Goal: Entertainment & Leisure: Consume media (video, audio)

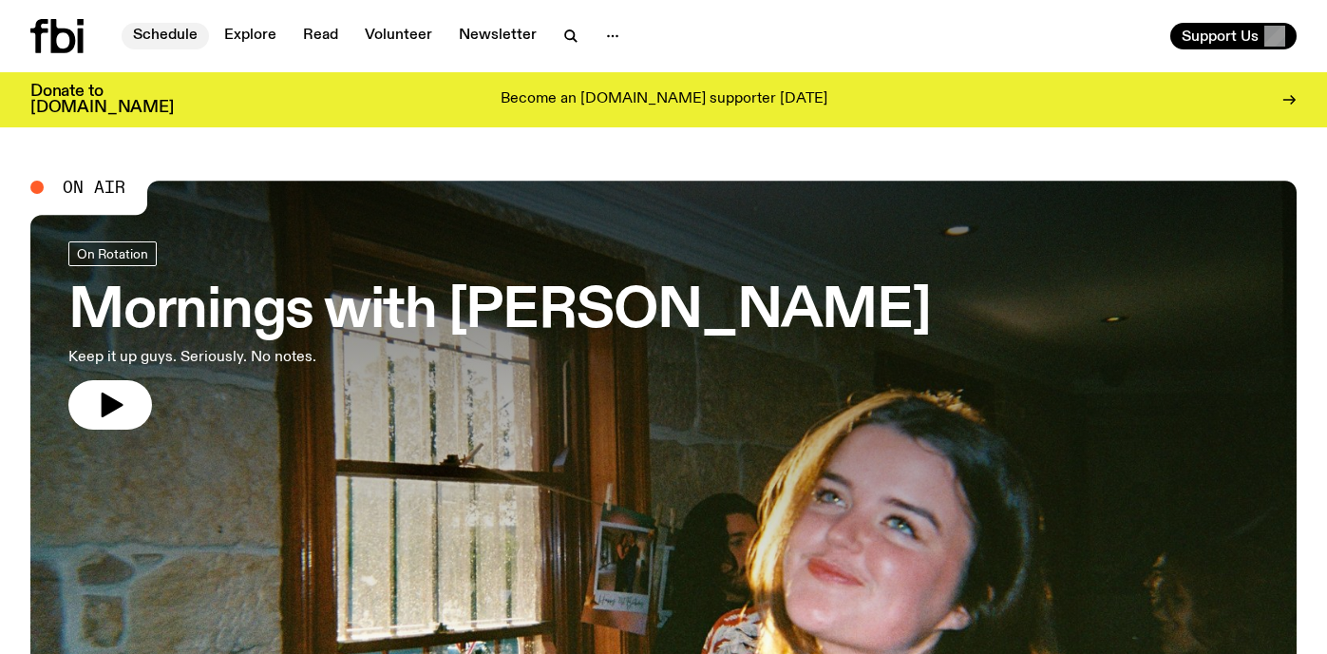
click at [179, 35] on link "Schedule" at bounding box center [165, 36] width 87 height 27
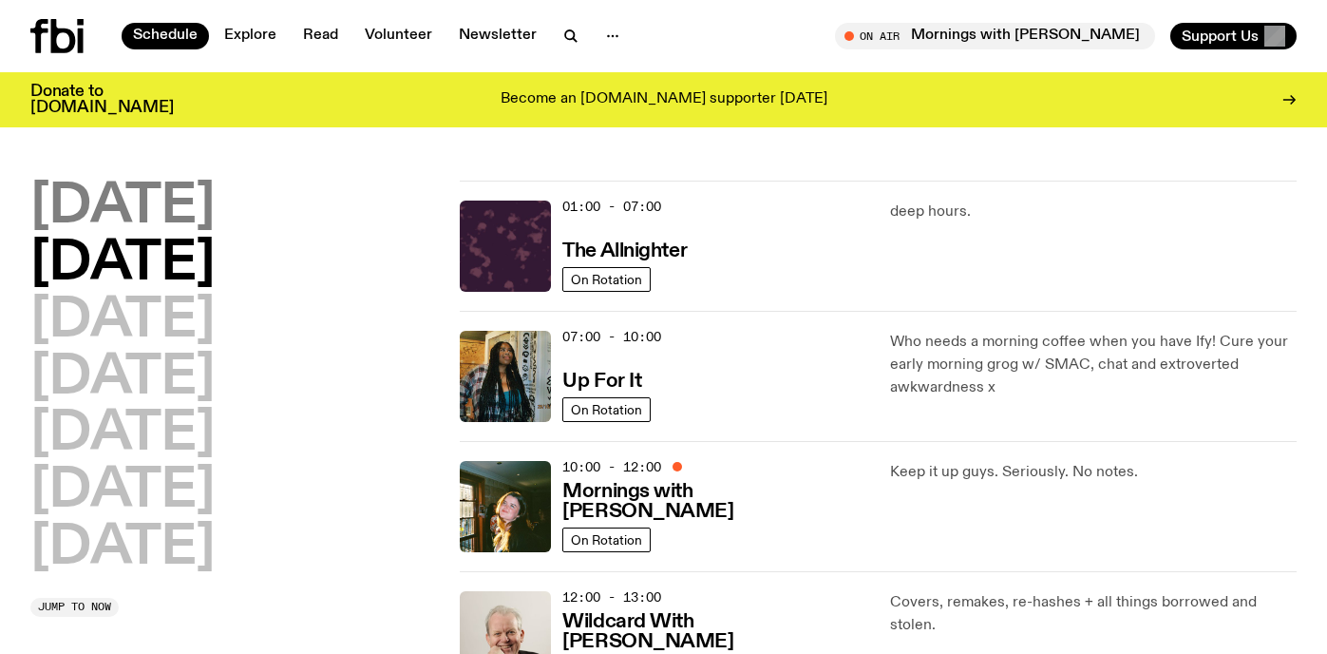
click at [148, 192] on h2 "[DATE]" at bounding box center [122, 206] width 184 height 53
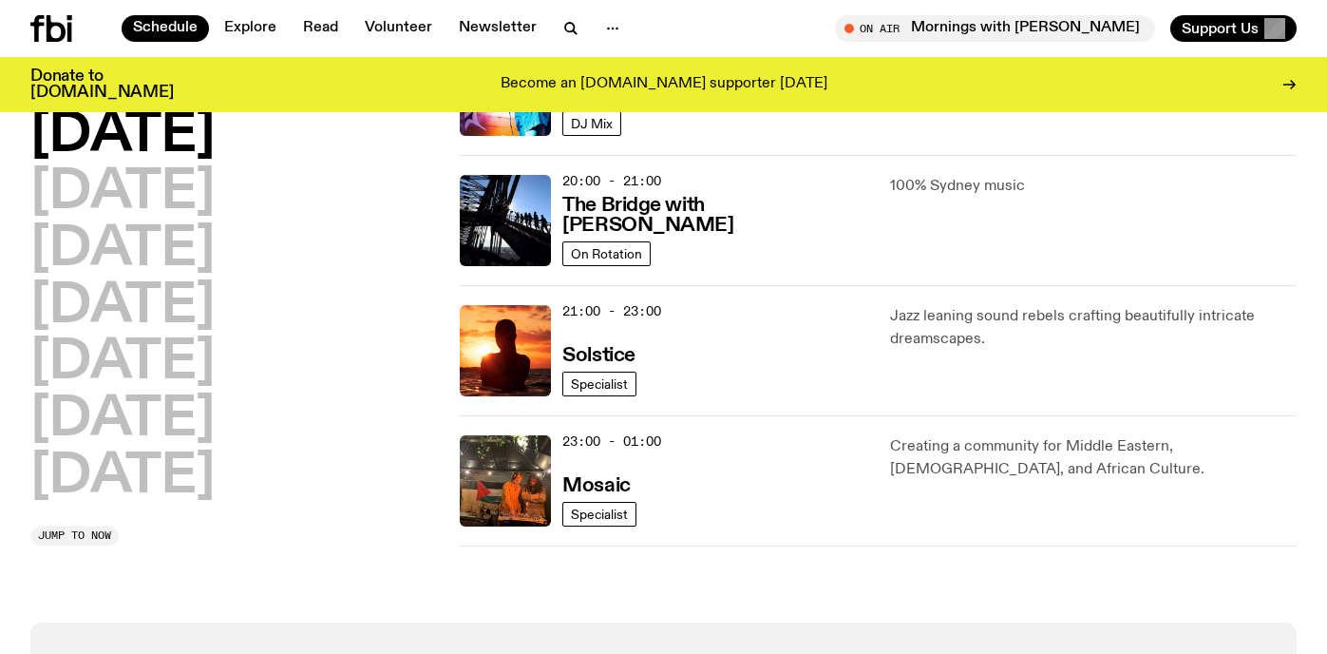
scroll to position [992, 0]
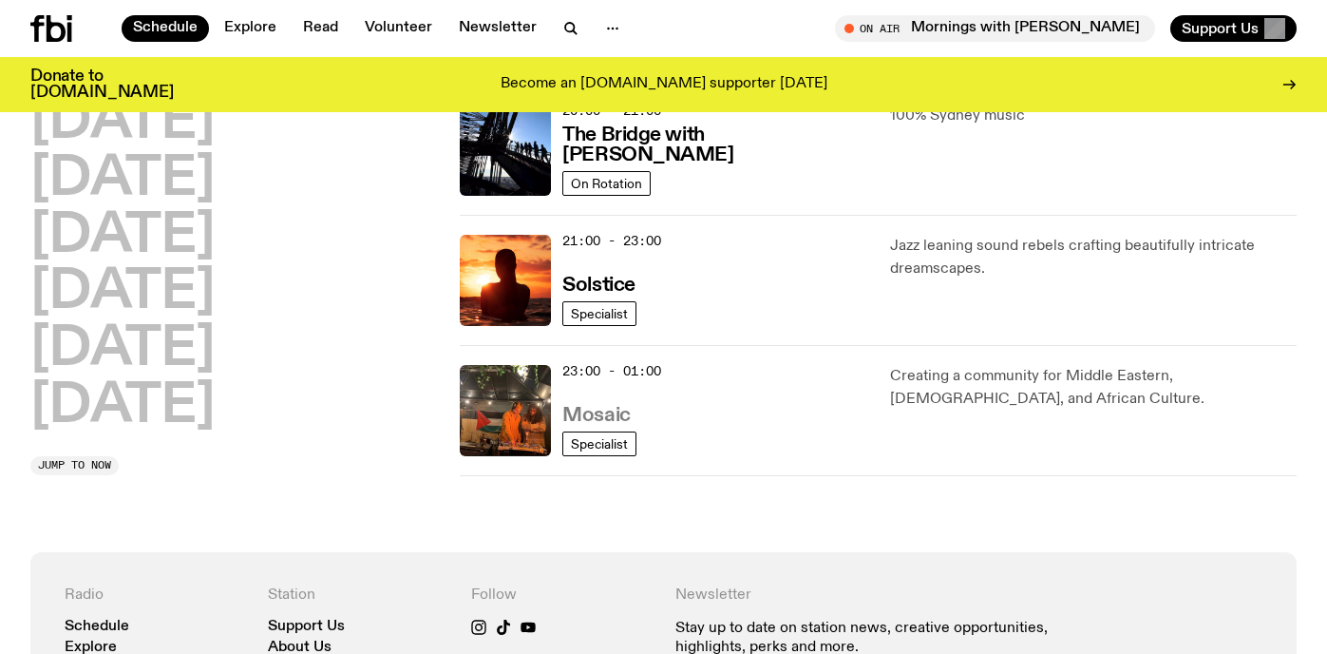
click at [596, 418] on h3 "Mosaic" at bounding box center [595, 416] width 67 height 20
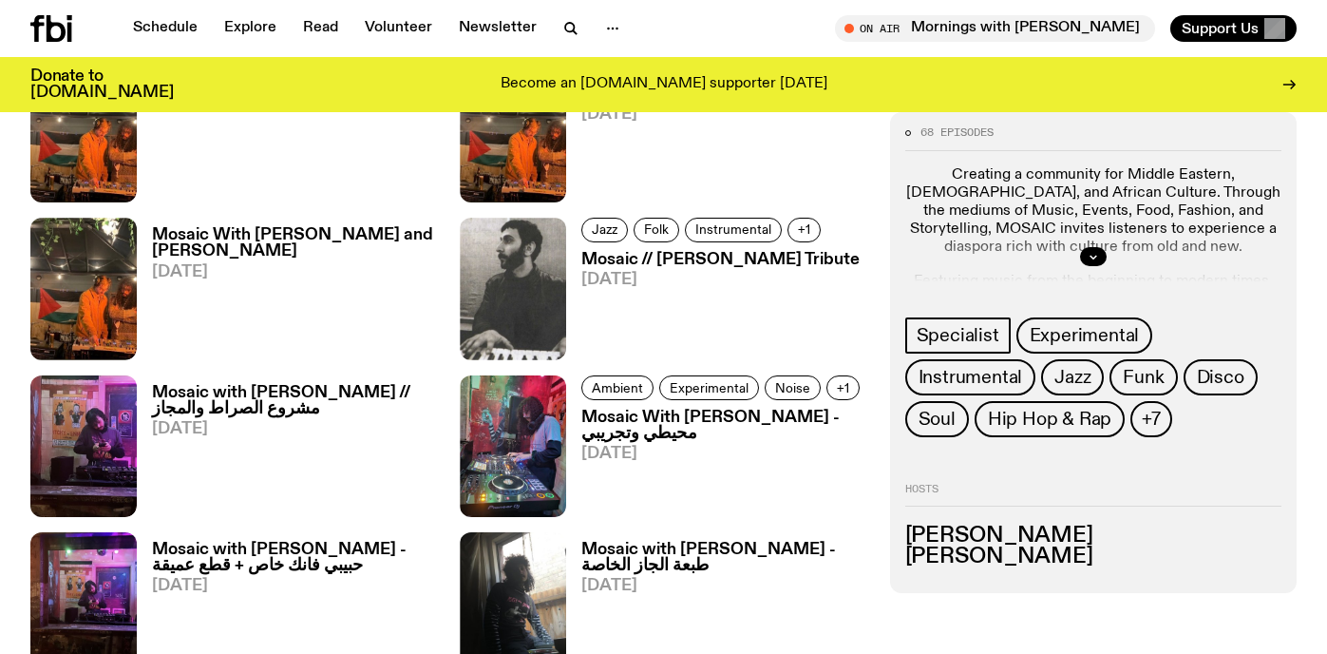
scroll to position [826, 0]
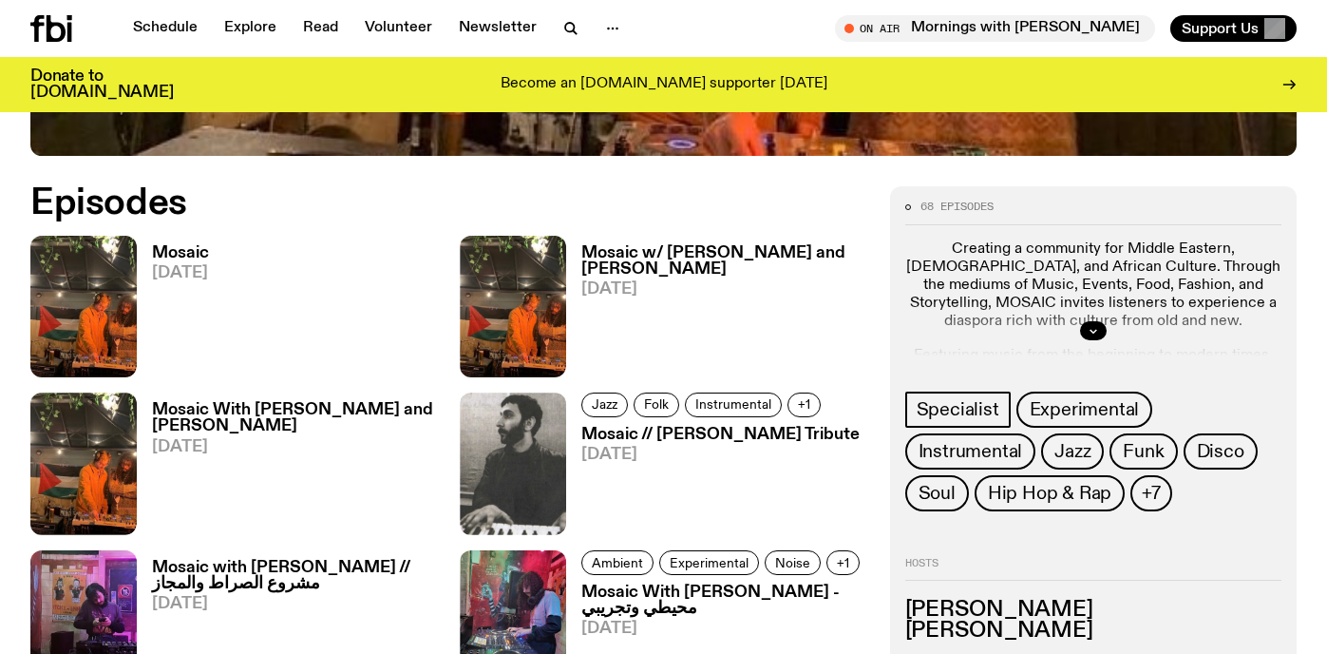
click at [181, 251] on h3 "Mosaic" at bounding box center [180, 253] width 57 height 16
